Goal: Task Accomplishment & Management: Manage account settings

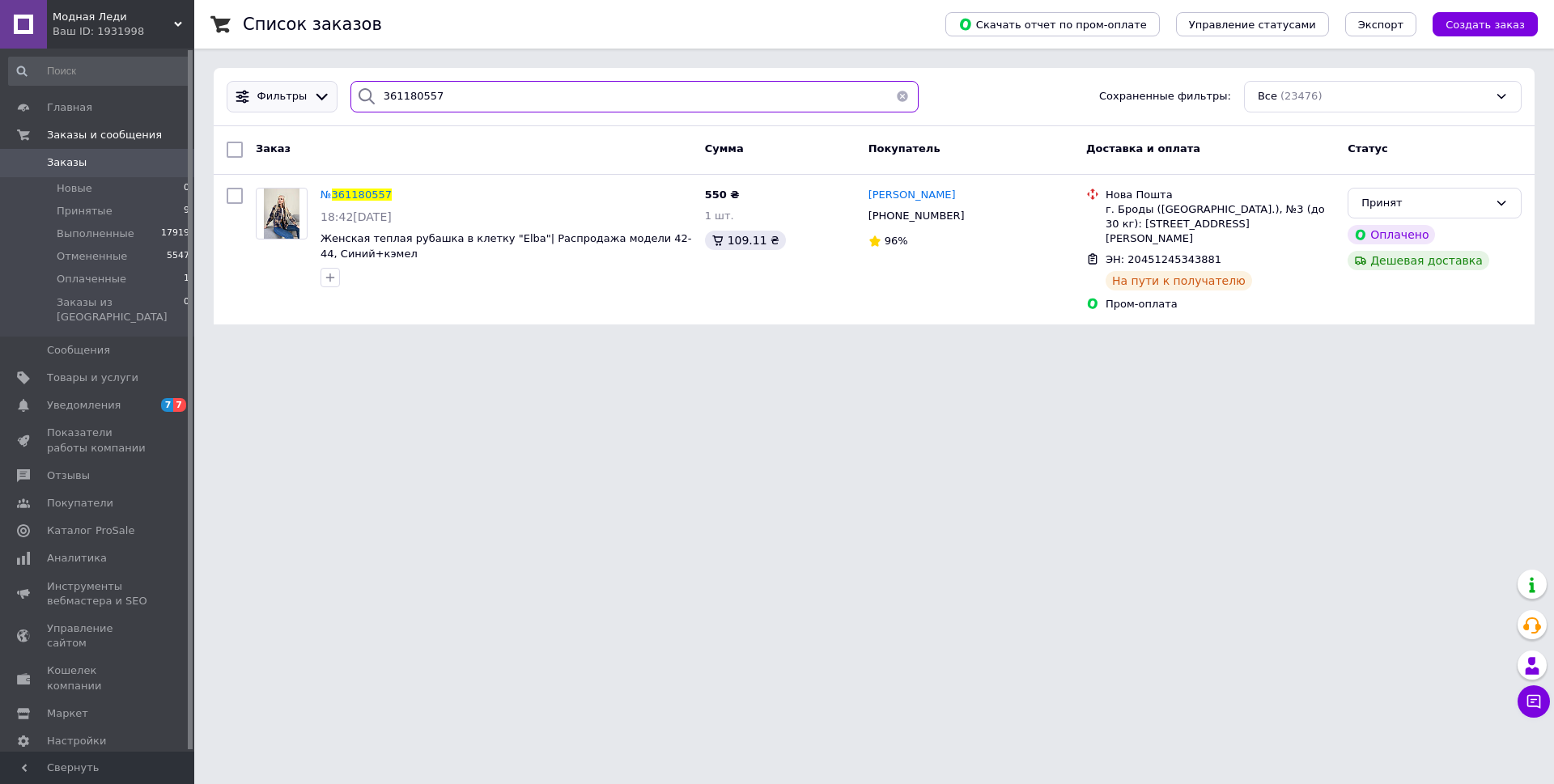
drag, startPoint x: 417, startPoint y: 94, endPoint x: 280, endPoint y: 85, distance: 137.3
click at [280, 85] on div "Фильтры 361180557 Сохраненные фильтры: Все (23476)" at bounding box center [874, 96] width 1308 height 31
paste input "622730"
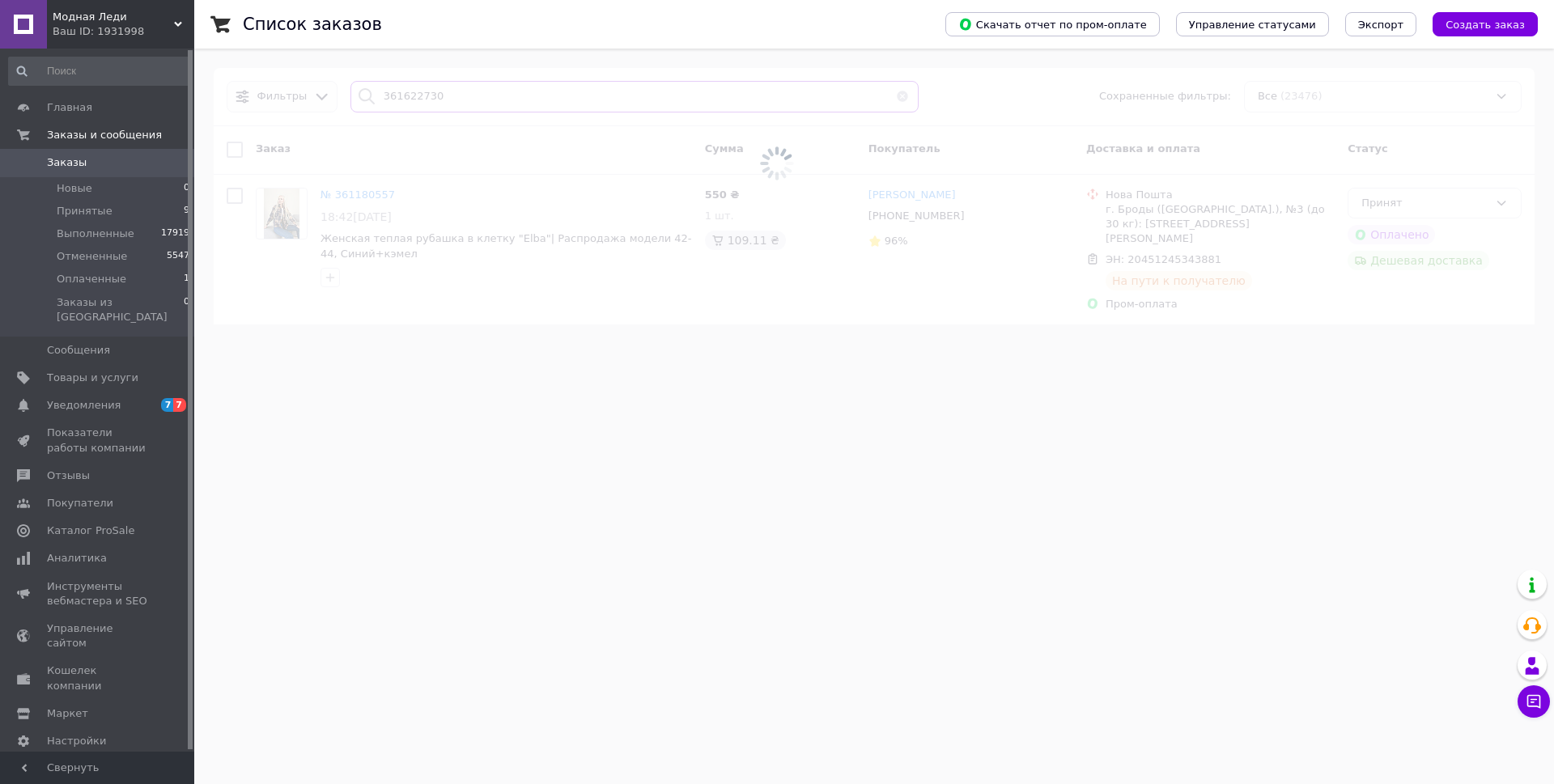
type input "361622730"
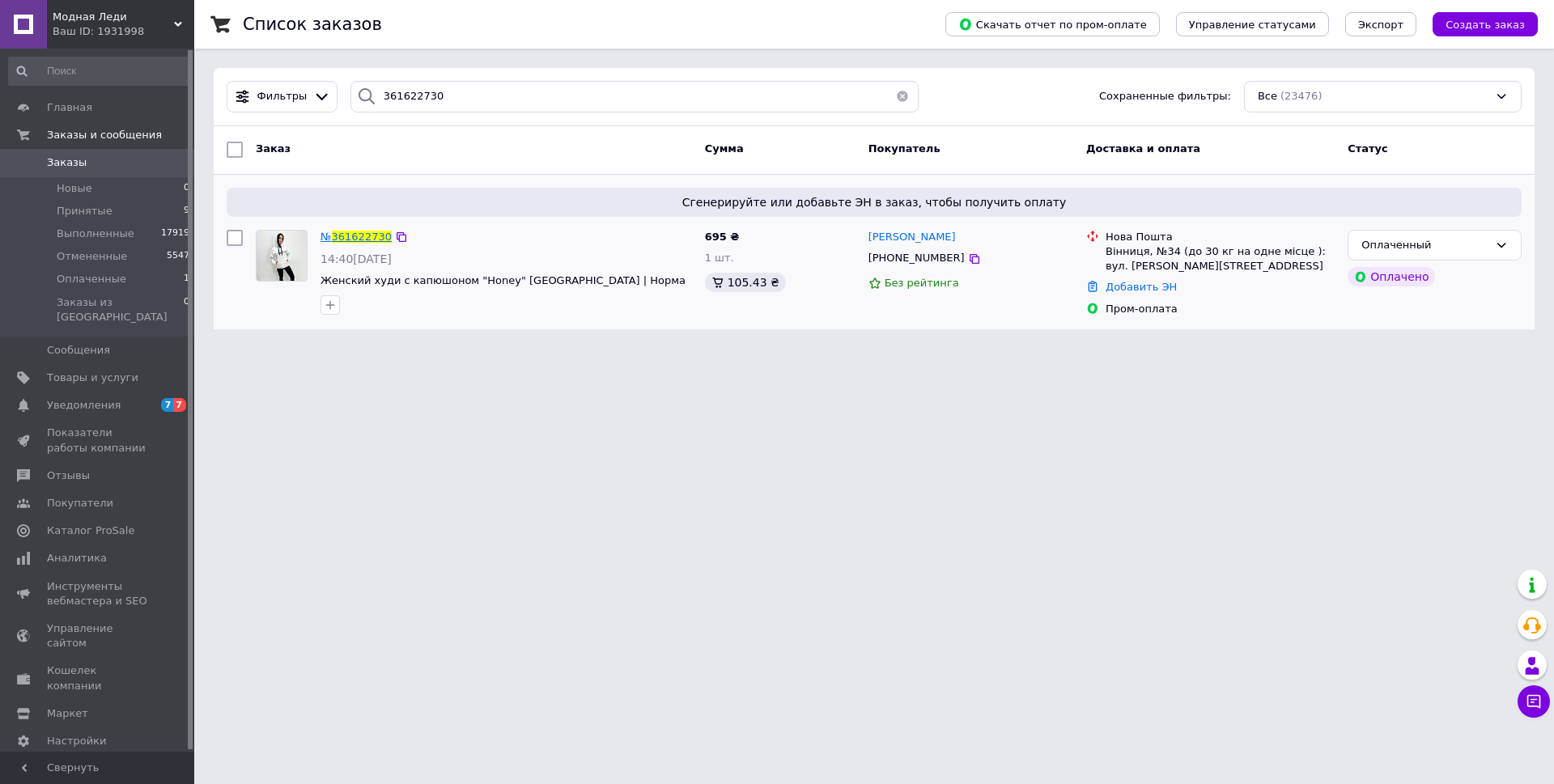
click at [354, 239] on span "361622730" at bounding box center [362, 237] width 60 height 13
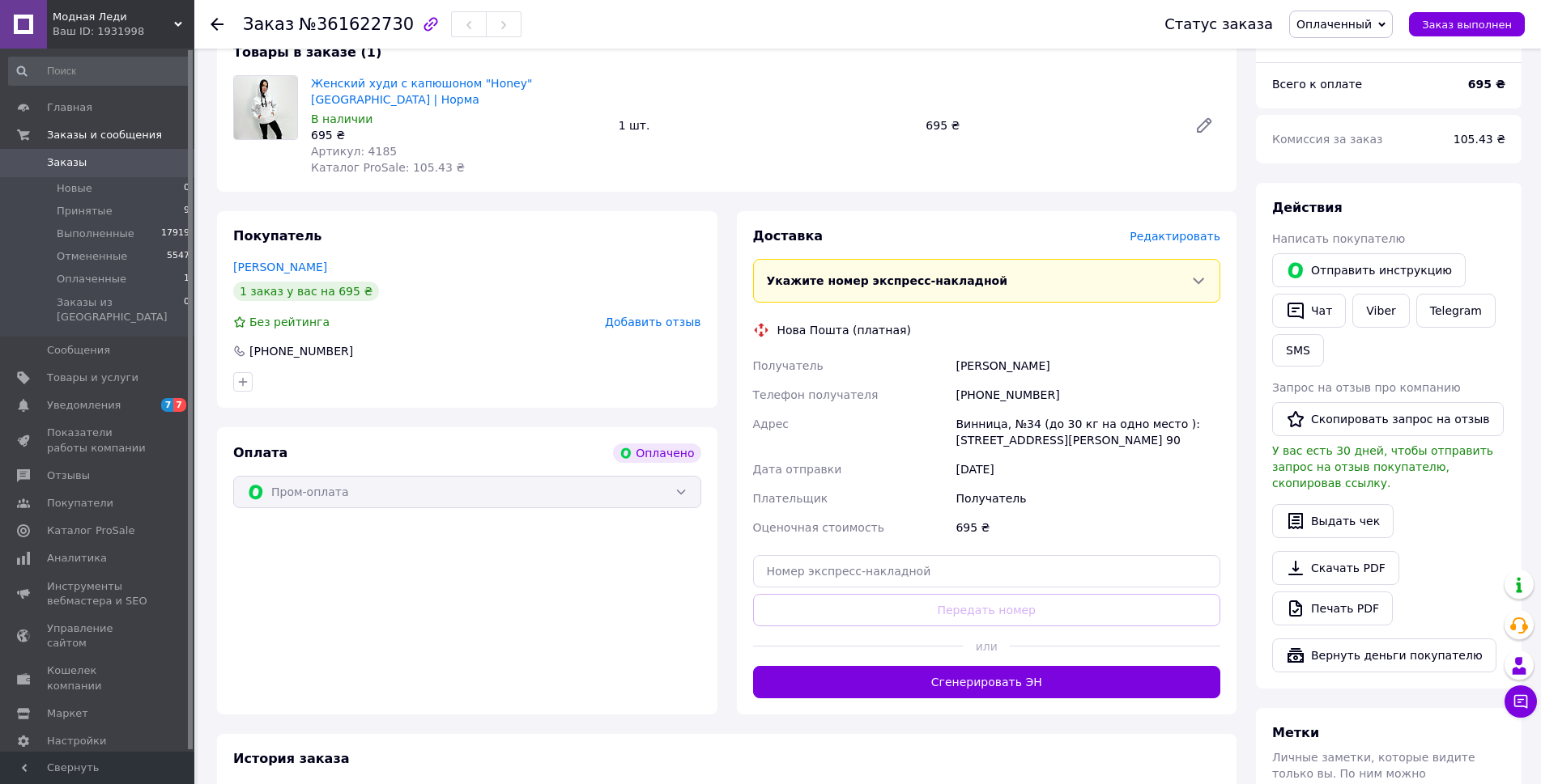
scroll to position [81, 0]
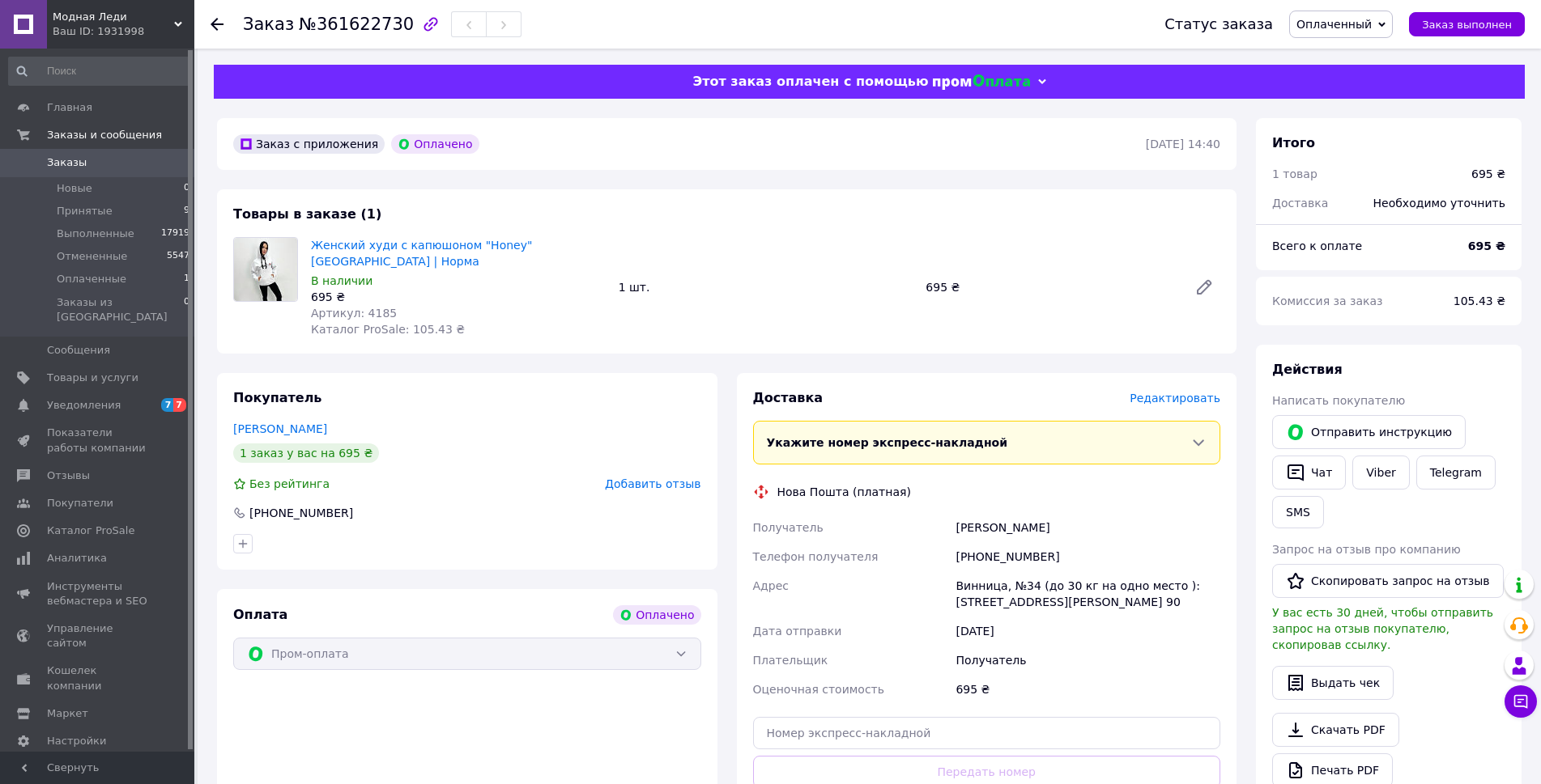
click at [1372, 27] on span "Оплаченный" at bounding box center [1334, 24] width 76 height 13
click at [1332, 61] on li "Принят" at bounding box center [1340, 57] width 102 height 24
click at [811, 717] on input "text" at bounding box center [987, 733] width 468 height 32
paste input "20451247423088"
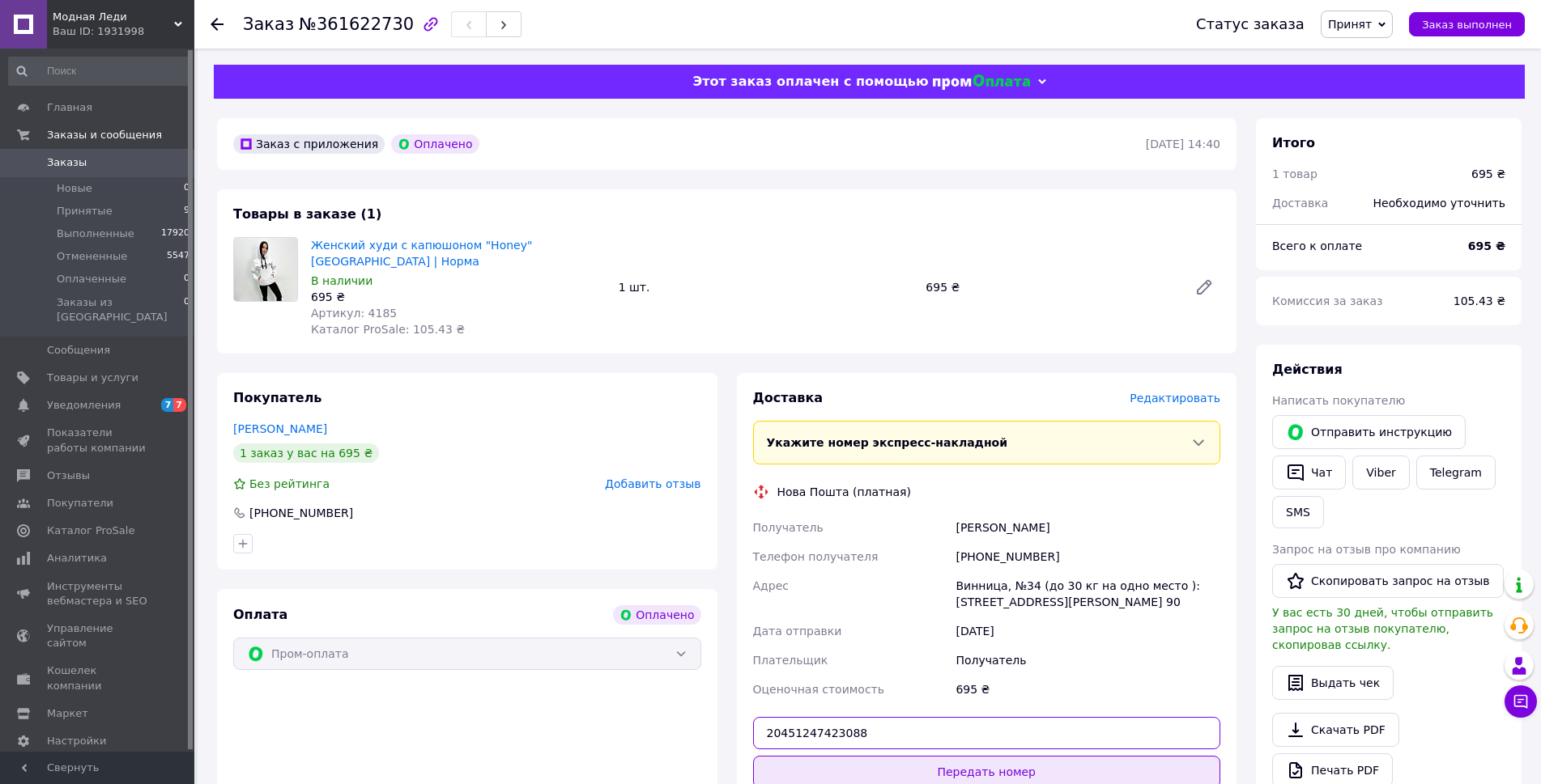
type input "20451247423088"
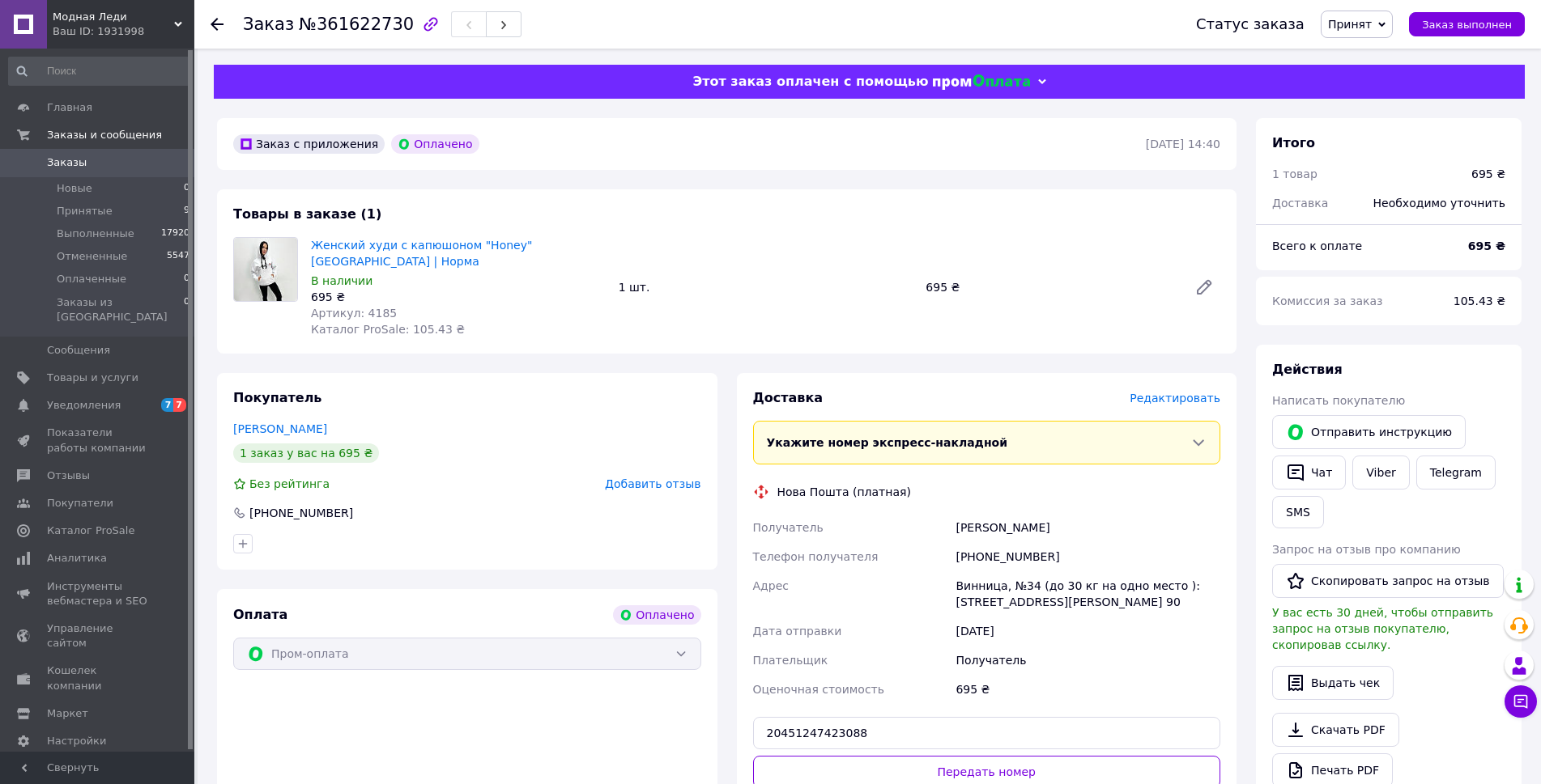
click at [1016, 756] on button "Передать номер" at bounding box center [987, 772] width 468 height 32
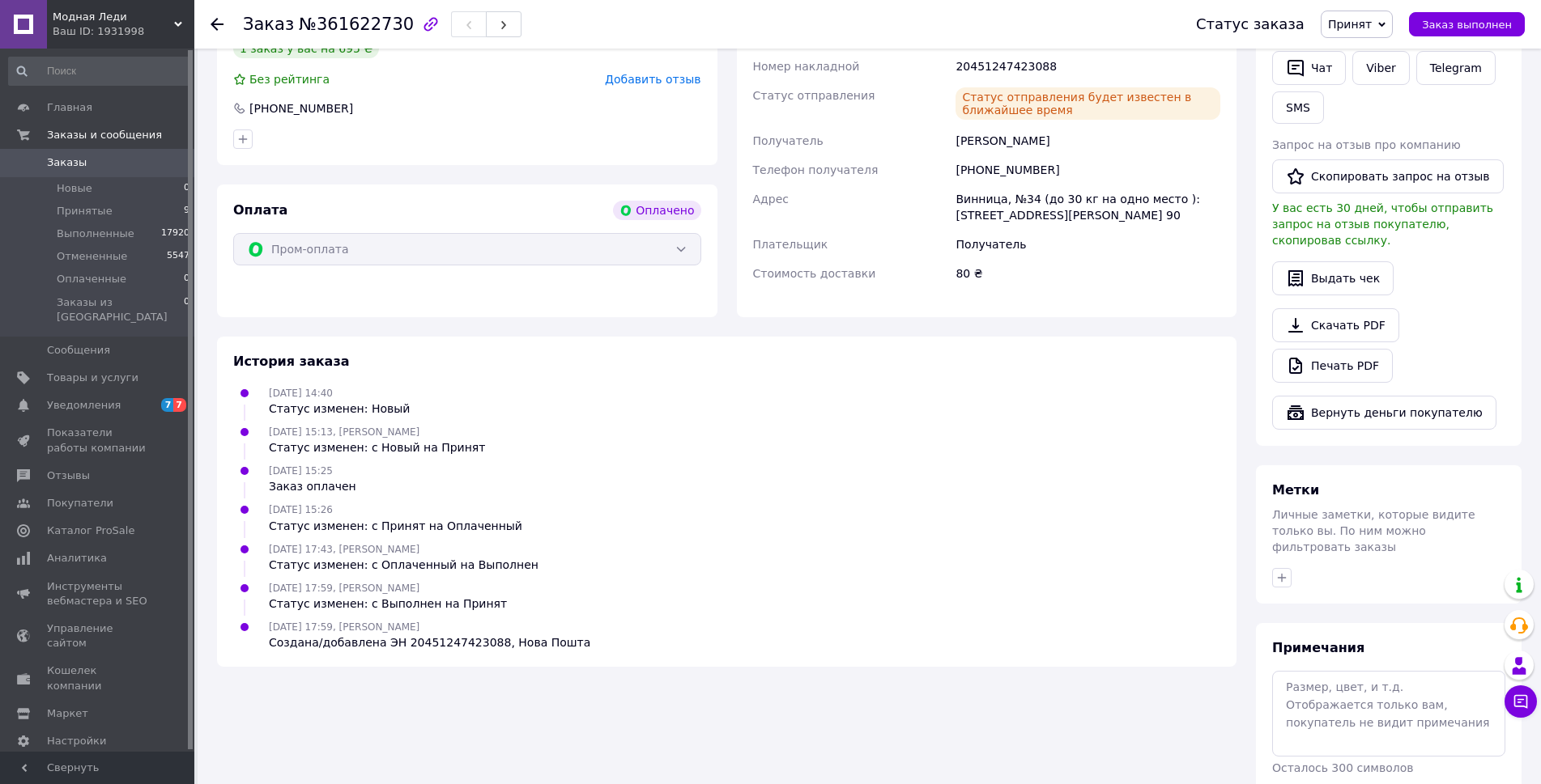
scroll to position [445, 0]
